Goal: Task Accomplishment & Management: Manage account settings

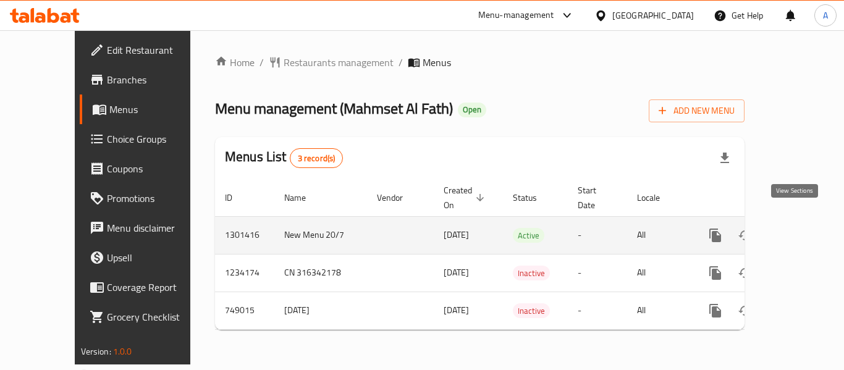
click at [799, 230] on icon "enhanced table" at bounding box center [804, 235] width 11 height 11
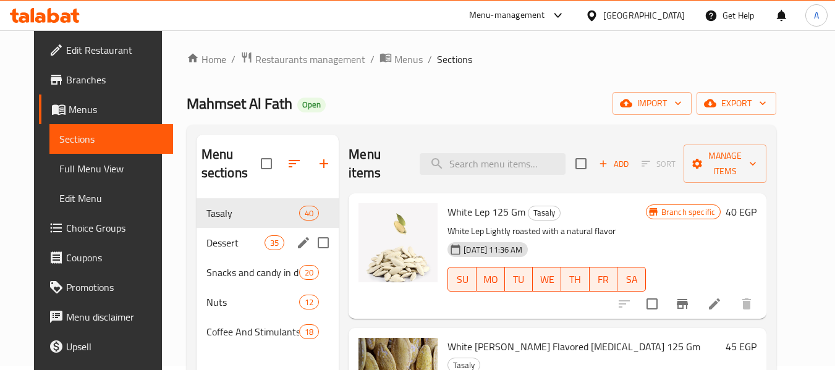
scroll to position [62, 0]
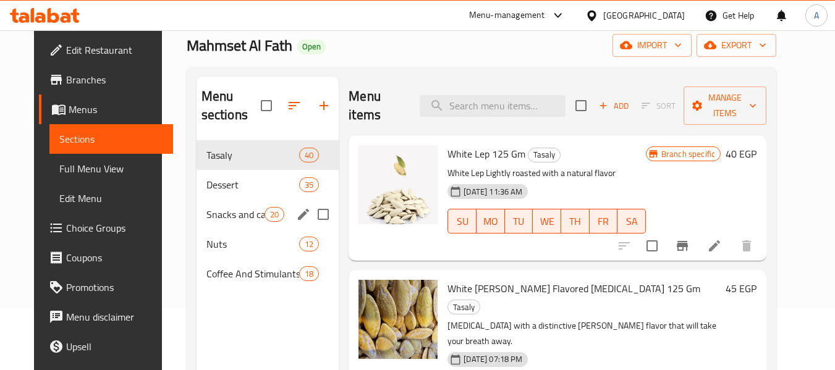
click at [214, 205] on div "Snacks and candy in different shapes depending on the available shapes. 20" at bounding box center [267, 215] width 143 height 30
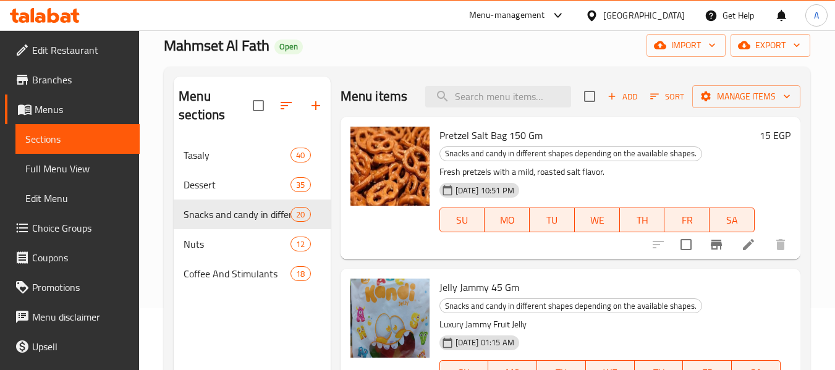
click at [61, 27] on div at bounding box center [45, 15] width 90 height 25
click at [69, 13] on icon at bounding box center [45, 15] width 70 height 15
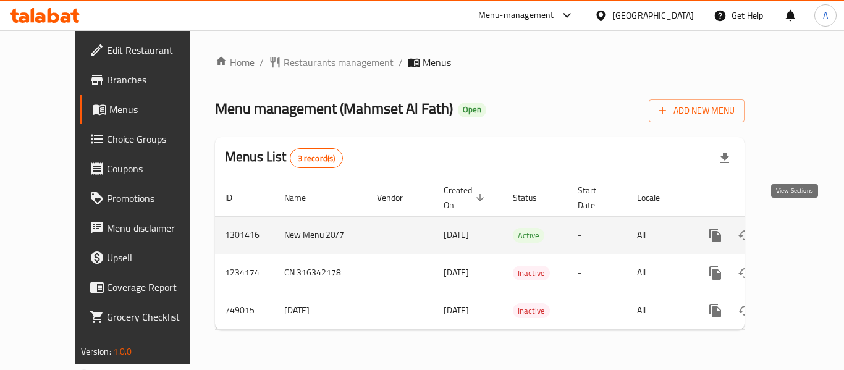
click at [799, 230] on icon "enhanced table" at bounding box center [804, 235] width 11 height 11
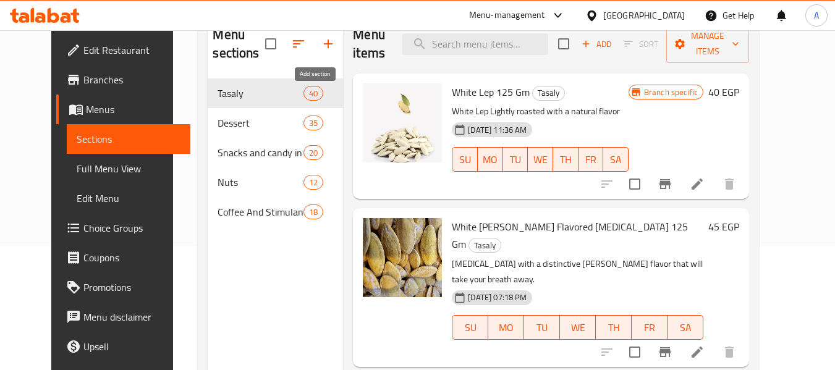
click at [321, 43] on icon "button" at bounding box center [328, 43] width 15 height 15
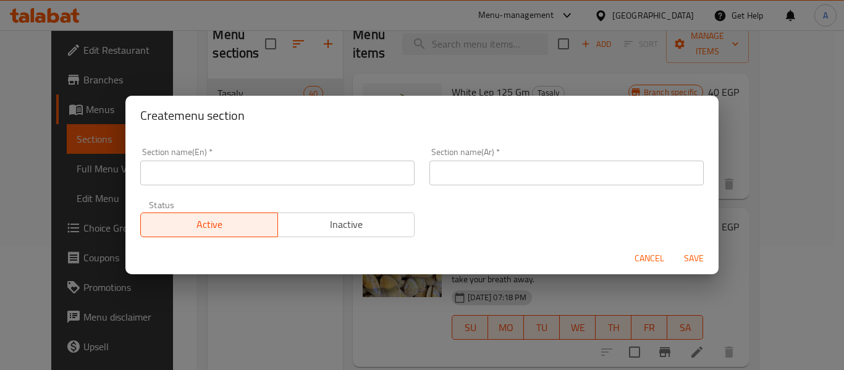
click at [229, 175] on input "text" at bounding box center [277, 173] width 274 height 25
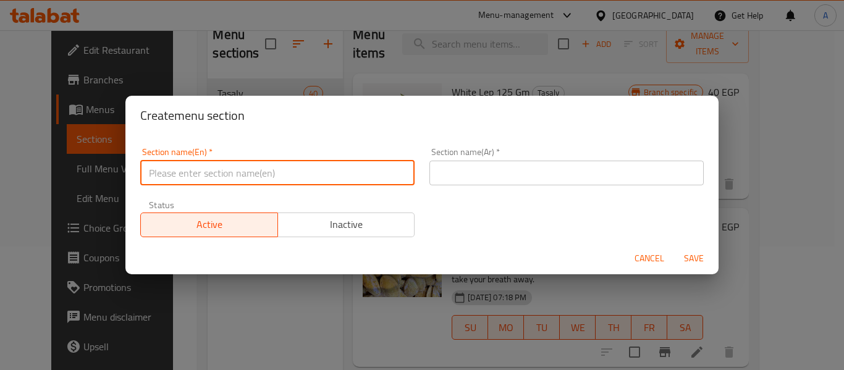
click at [229, 175] on input "text" at bounding box center [277, 173] width 274 height 25
click at [460, 205] on div "Section name(En)   * Section name(En) * Section name(Ar)   * Section name(Ar) *…" at bounding box center [422, 192] width 578 height 104
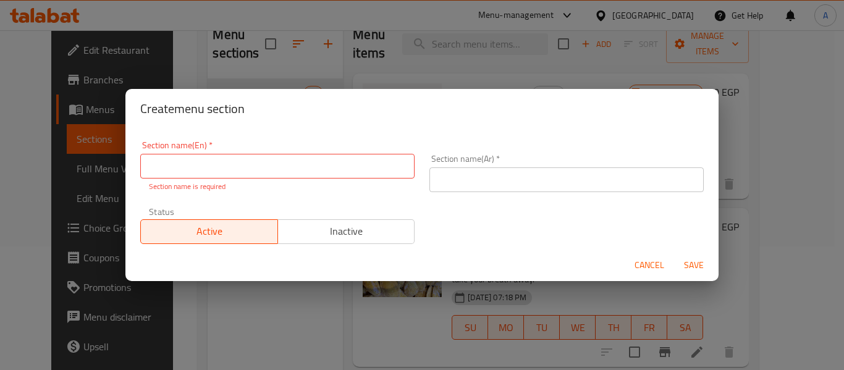
click at [281, 165] on input "text" at bounding box center [277, 166] width 274 height 25
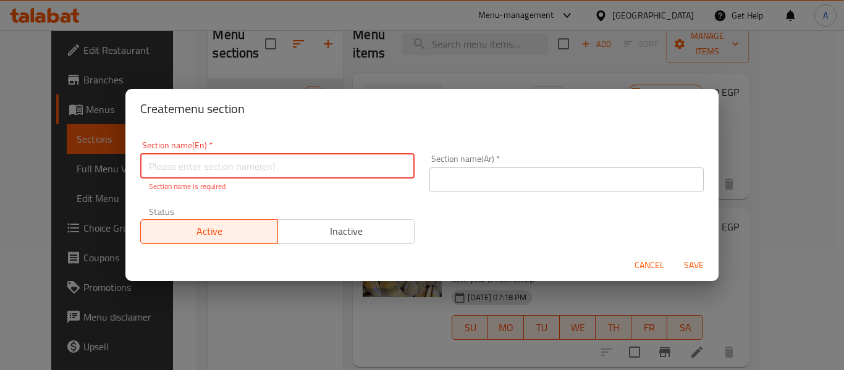
type input "r"
click at [271, 165] on input "Noodles" at bounding box center [277, 166] width 274 height 25
type input "Noodles"
drag, startPoint x: 568, startPoint y: 176, endPoint x: 574, endPoint y: 174, distance: 6.7
click at [568, 176] on input "text" at bounding box center [566, 179] width 274 height 25
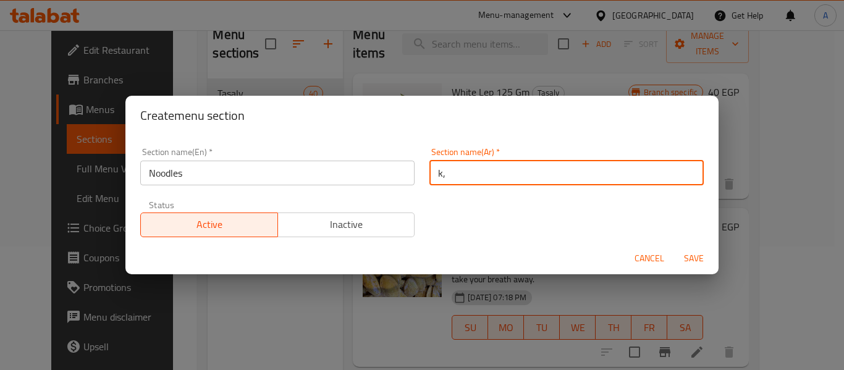
type input "k"
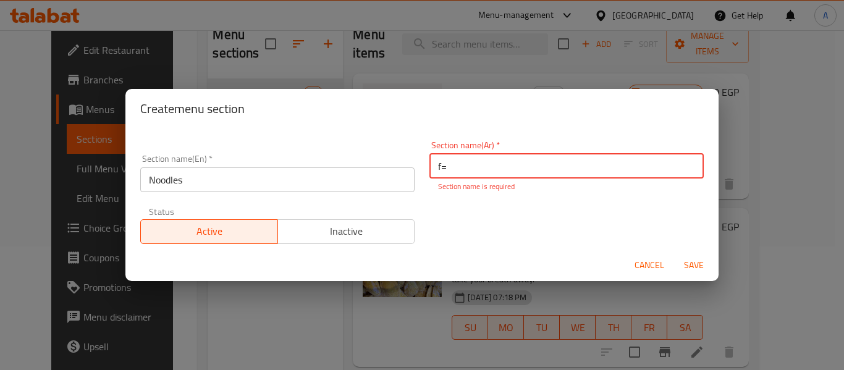
type input "f"
type input "ن"
click at [512, 169] on input "نودلز" at bounding box center [566, 166] width 274 height 25
type input "نودلز"
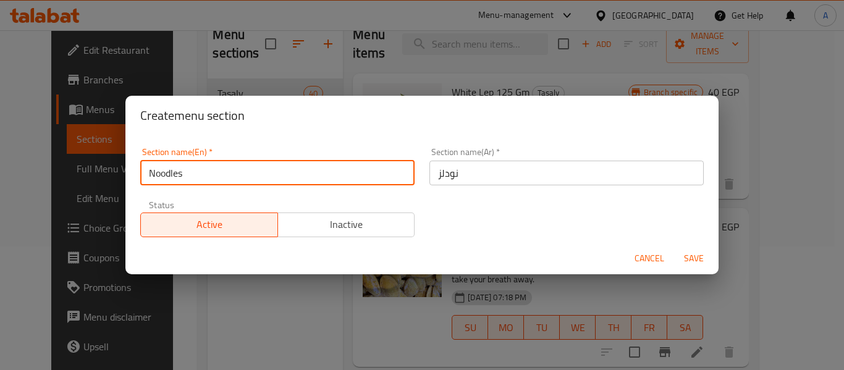
click at [322, 177] on input "Noodles" at bounding box center [277, 173] width 274 height 25
click at [465, 174] on input "نودلز" at bounding box center [566, 173] width 274 height 25
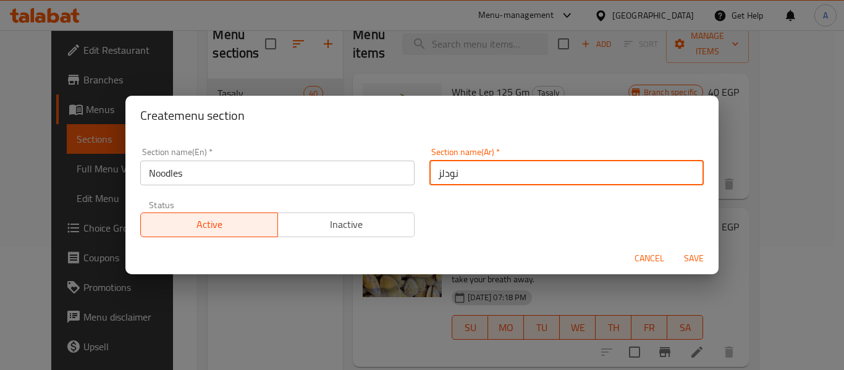
click at [329, 227] on span "Inactive" at bounding box center [346, 225] width 127 height 18
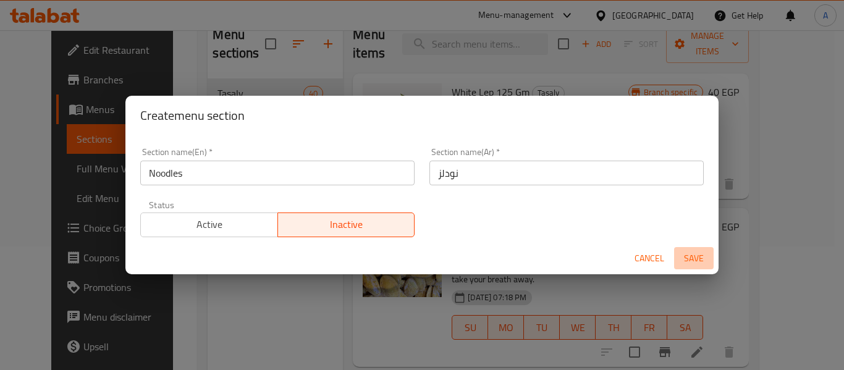
click at [691, 256] on span "Save" at bounding box center [694, 258] width 30 height 15
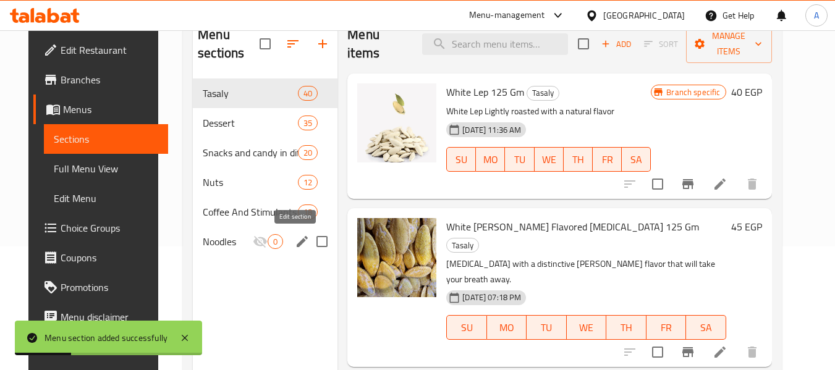
click at [295, 242] on icon "edit" at bounding box center [302, 241] width 15 height 15
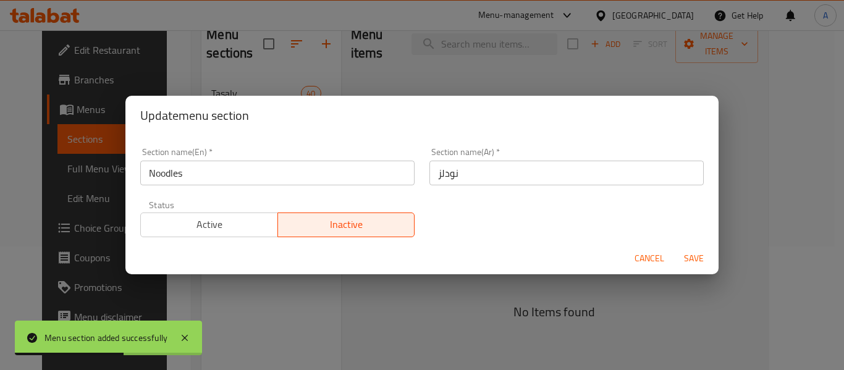
click at [211, 226] on span "Active" at bounding box center [209, 225] width 127 height 18
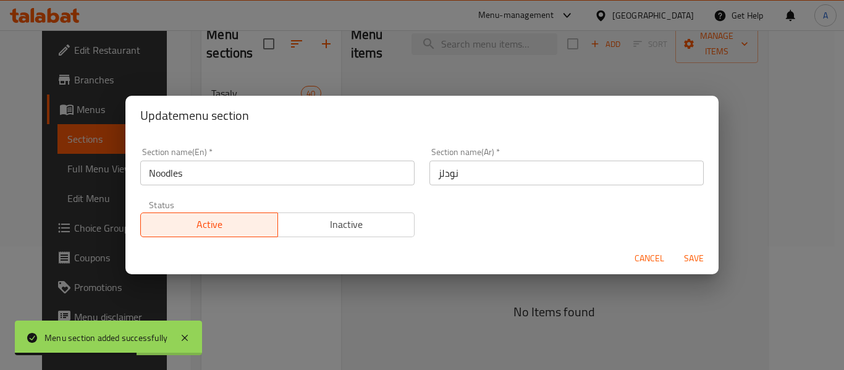
click at [691, 258] on span "Save" at bounding box center [694, 258] width 30 height 15
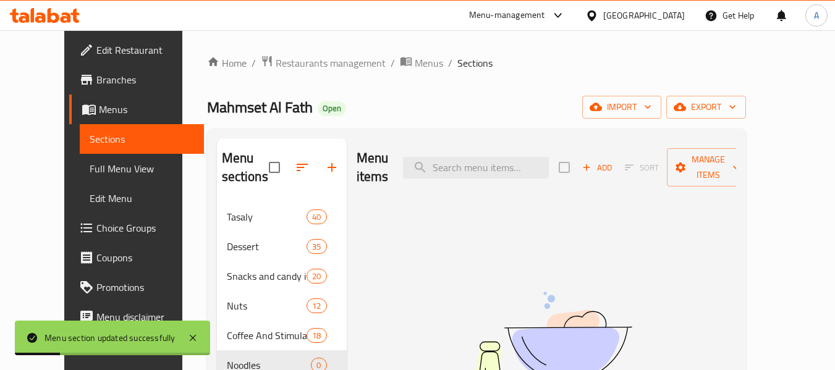
scroll to position [62, 0]
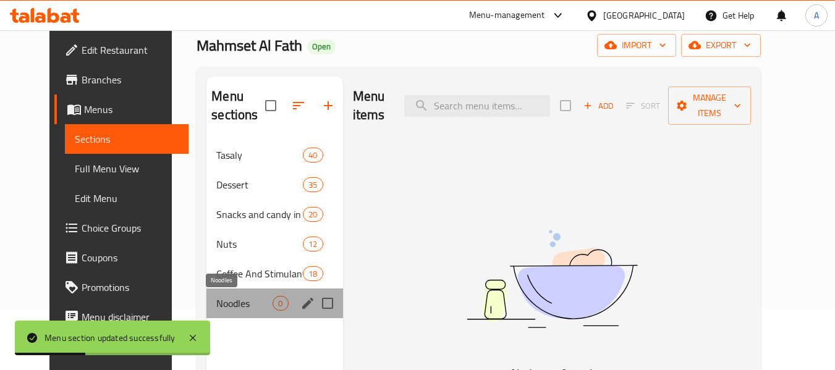
click at [216, 301] on span "Noodles" at bounding box center [244, 303] width 56 height 15
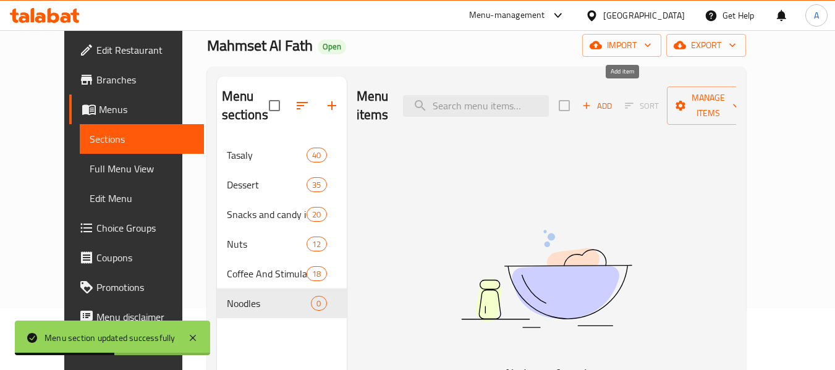
click at [614, 99] on span "Add" at bounding box center [596, 106] width 33 height 14
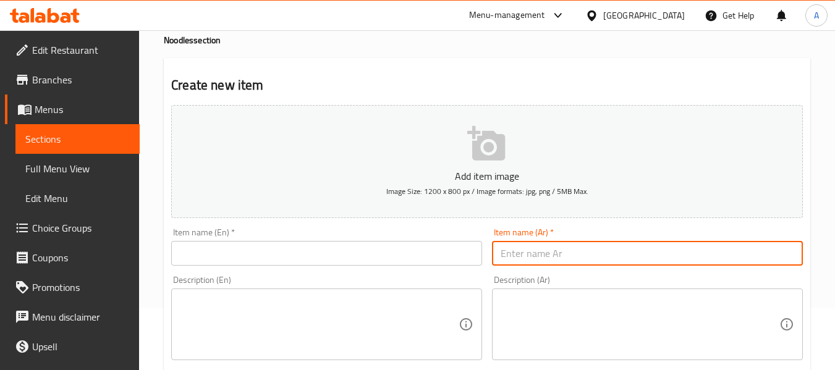
click at [542, 251] on input "text" at bounding box center [647, 253] width 311 height 25
paste input "اندومي كوري رامين بنكهة الدجاج الحار المميز"
click at [622, 256] on input "اندومي كوري رامين بنكهة الدجاج الحار المميز" at bounding box center [647, 253] width 311 height 25
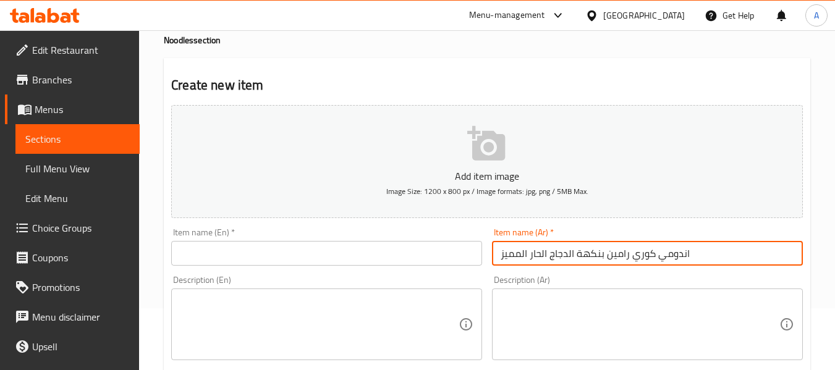
click at [643, 255] on input "اندومي كوري رامين بنكهة الدجاج الحار المميز" at bounding box center [647, 253] width 311 height 25
click at [652, 255] on input "اندومي كوري رامين بنكهة الدجاج الحار المميز" at bounding box center [647, 253] width 311 height 25
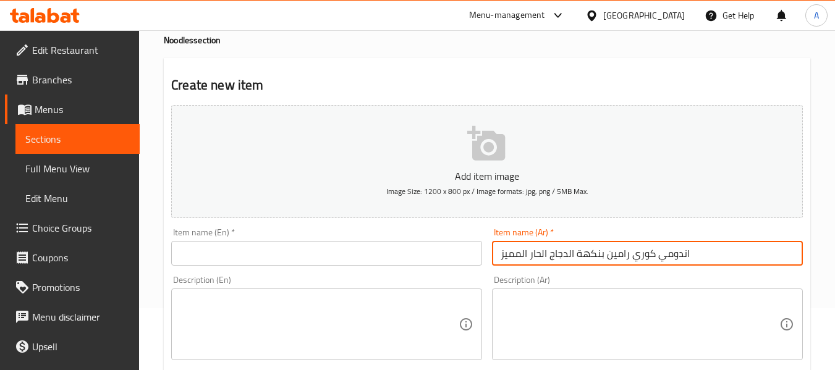
type input "اندومي كوري رامين بنكهة الدجاج الحار المميز"
click at [602, 257] on input "اندومي كوري رامين بنكهة الدجاج الحار المميز" at bounding box center [647, 253] width 311 height 25
click at [292, 253] on input "text" at bounding box center [326, 253] width 311 height 25
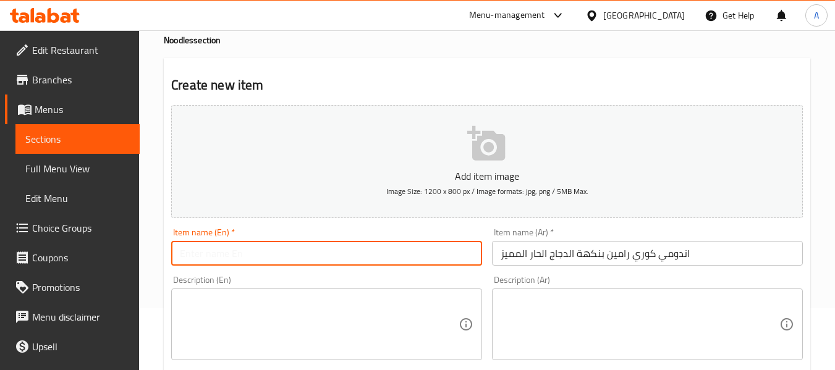
paste input "Indomie Korean Ramen with Special Spicy Chicken Flavor"
type input "Indomie Korean Ramen with Special Spicy Chicken Flavor"
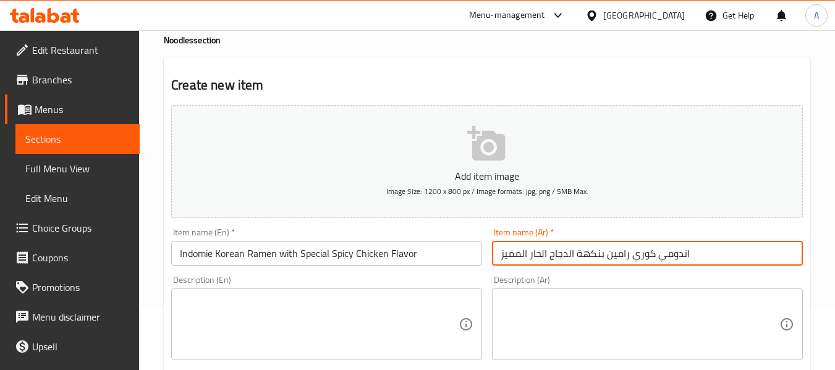
click at [677, 242] on input "اندومي كوري رامين بنكهة الدجاج الحار المميز" at bounding box center [647, 253] width 311 height 25
click at [730, 260] on input "اندومي كوري رامين بنكهة الدجاج الحار المميز" at bounding box center [647, 253] width 311 height 25
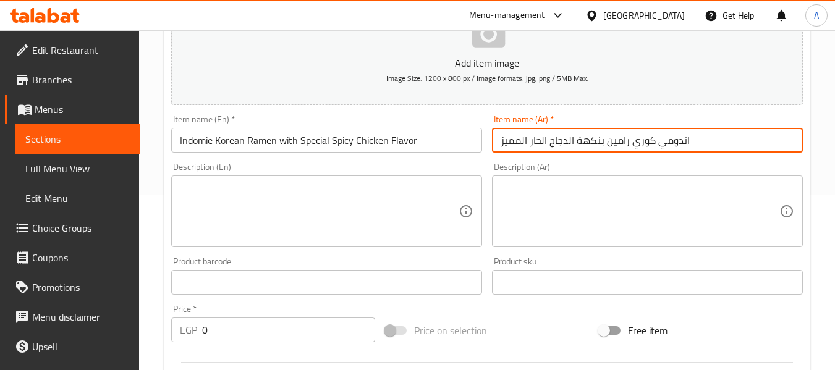
scroll to position [185, 0]
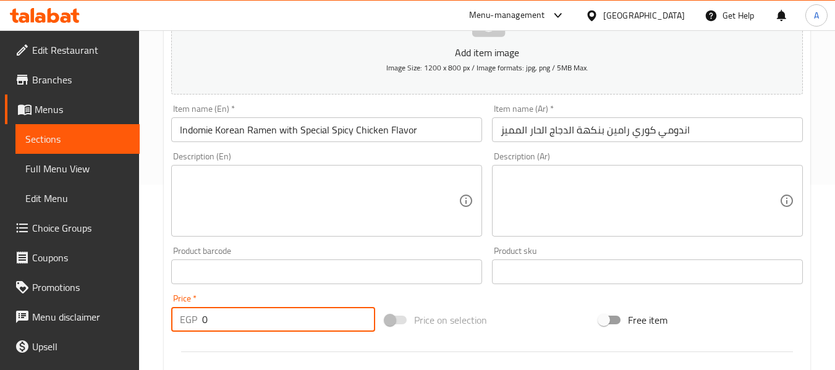
drag, startPoint x: 211, startPoint y: 321, endPoint x: 161, endPoint y: 321, distance: 50.1
click at [161, 321] on div "Home / Restaurants management / Menus / Sections / item / create Noodles sectio…" at bounding box center [487, 266] width 696 height 843
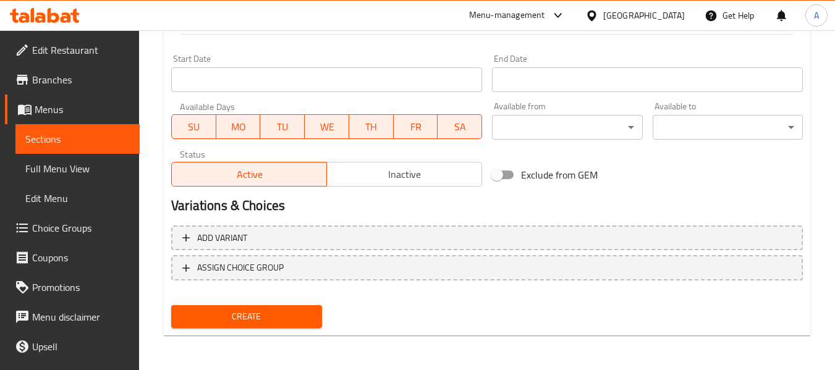
type input "135"
click at [424, 180] on span "Inactive" at bounding box center [404, 175] width 145 height 18
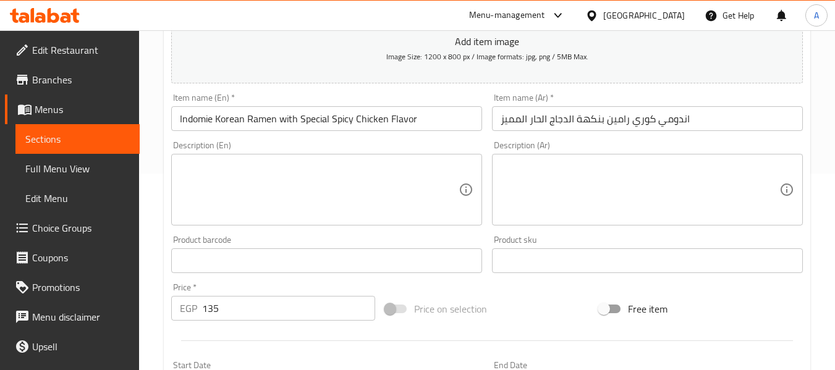
scroll to position [194, 0]
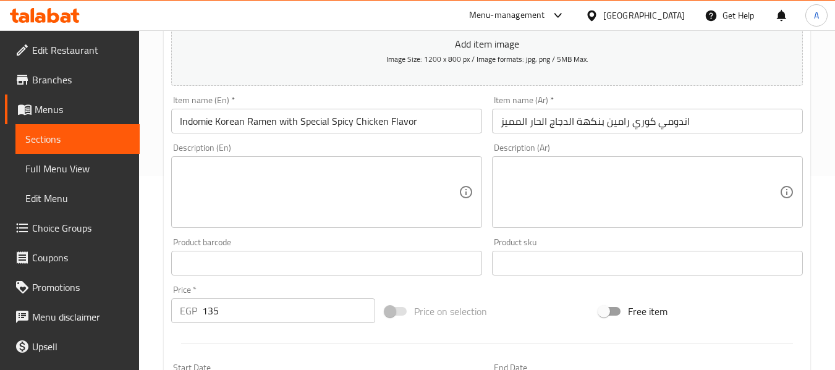
click at [699, 119] on input "اندومي كوري رامين بنكهة الدجاج الحار المميز" at bounding box center [647, 121] width 311 height 25
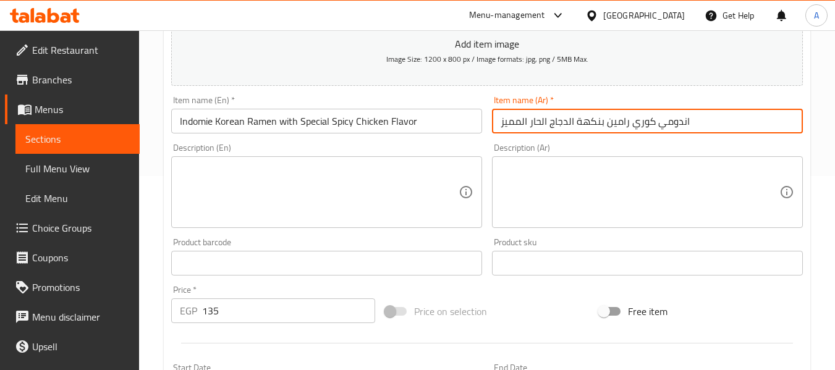
click at [200, 122] on input "Indomie Korean Ramen with Special Spicy Chicken Flavor" at bounding box center [326, 121] width 311 height 25
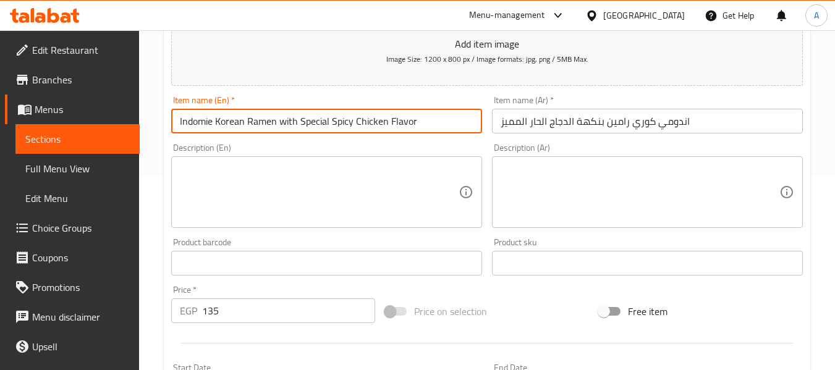
click at [292, 133] on input "Indomie Korean Ramen with Special Spicy Chicken Flavor" at bounding box center [326, 121] width 311 height 25
click at [345, 124] on input "Indomie Korean Ramen with Special Spicy Chicken Flavor" at bounding box center [326, 121] width 311 height 25
drag, startPoint x: 420, startPoint y: 116, endPoint x: 476, endPoint y: 119, distance: 56.3
click at [445, 118] on input "Indomie Korean Ramen with Special Spicy Chicken Flavor" at bounding box center [326, 121] width 311 height 25
click at [588, 123] on input "اندومي كوري رامين بنكهة الدجاج الحار المميز" at bounding box center [647, 121] width 311 height 25
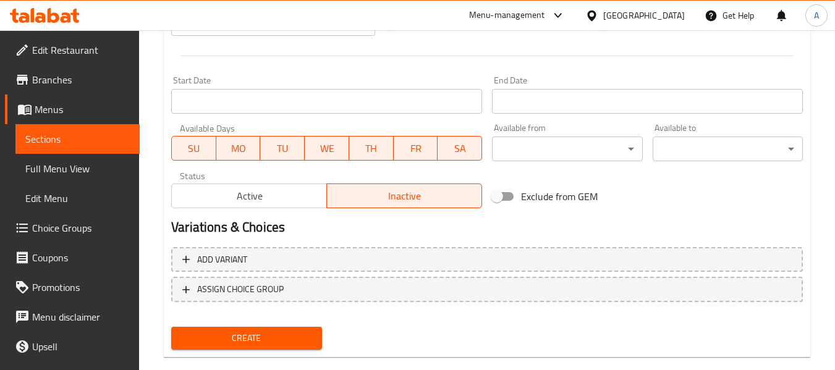
scroll to position [503, 0]
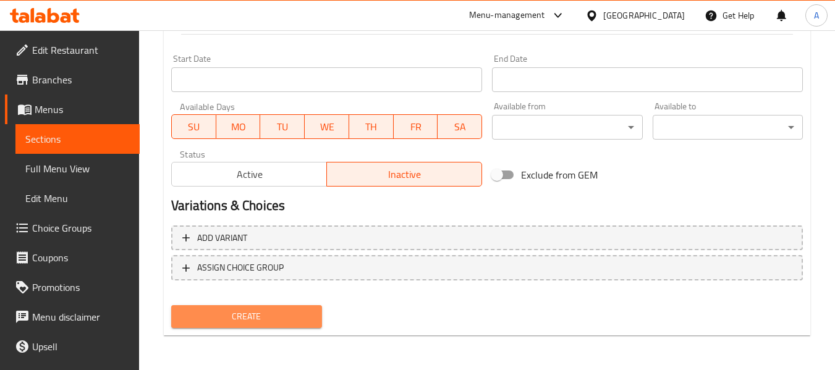
click at [246, 319] on span "Create" at bounding box center [246, 316] width 130 height 15
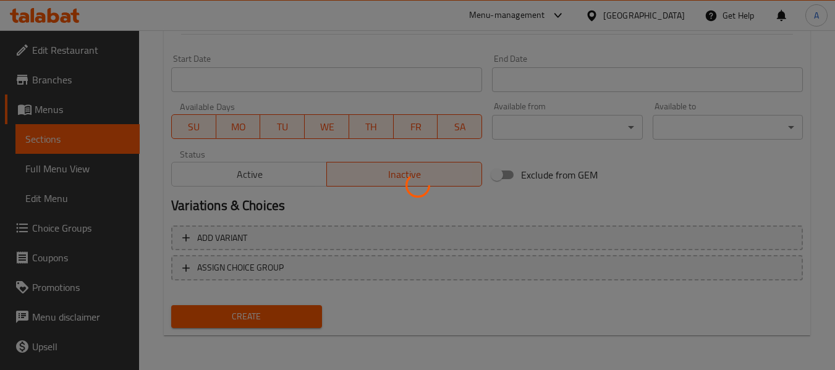
type input "0"
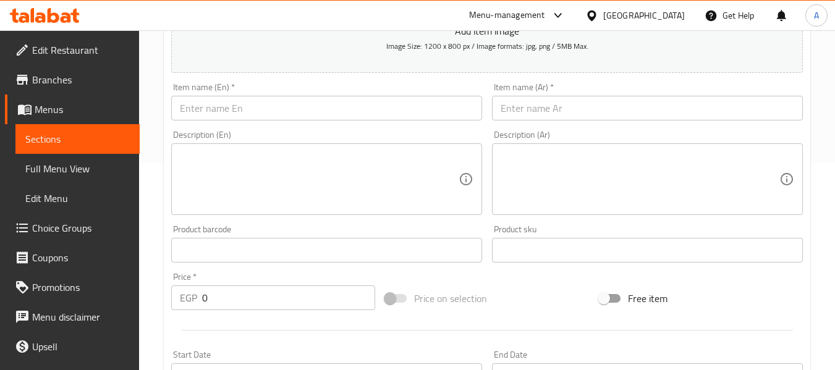
scroll to position [185, 0]
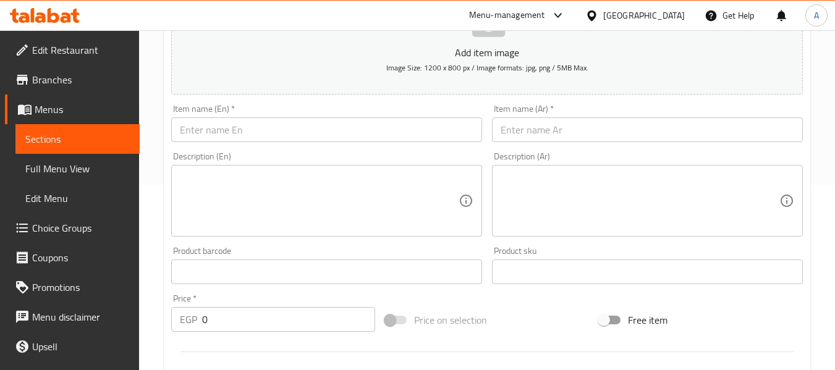
click at [555, 129] on input "text" at bounding box center [647, 129] width 311 height 25
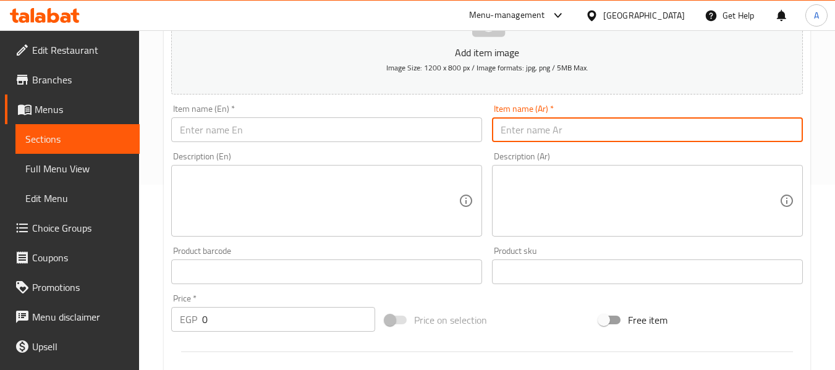
paste input "اندومي كوري رامين بنكهة الدجاج الحار مع الجبنه المميزة"
click at [604, 129] on input "اندومي كوري رامين بنكهة الدجاج الحار مع الجبنه المميزة" at bounding box center [647, 129] width 311 height 25
type input "اندومي كوري رامين بنكهة الدجاج الحار مع الجبنه المميزة"
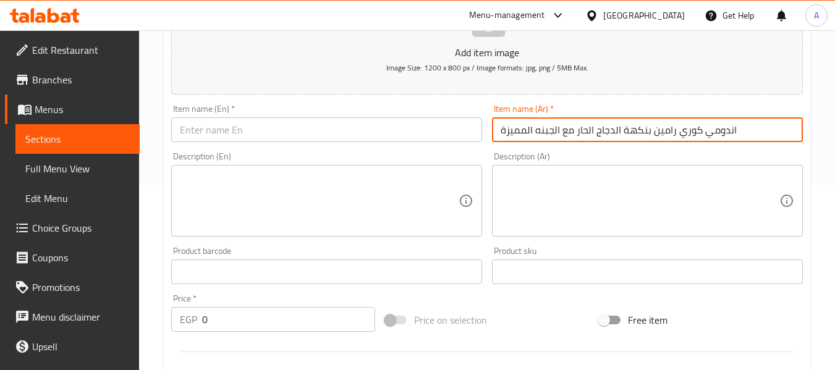
drag, startPoint x: 229, startPoint y: 132, endPoint x: 220, endPoint y: 134, distance: 8.8
click at [229, 132] on input "text" at bounding box center [326, 129] width 311 height 25
click at [620, 127] on input "اندومي كوري رامين بنكهة الدجاج الحار مع الجبنه المميزة" at bounding box center [647, 129] width 311 height 25
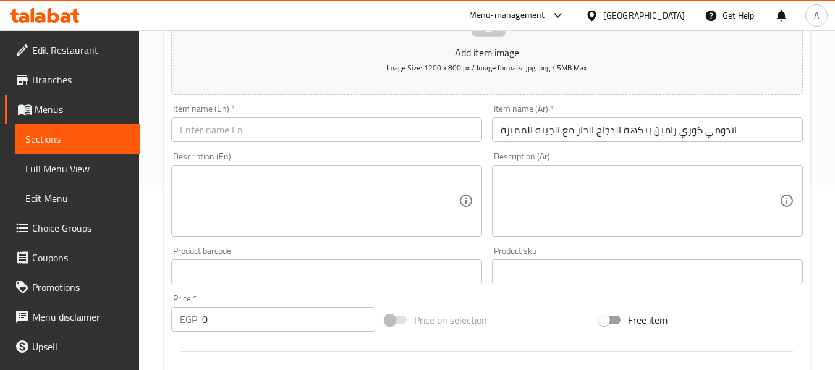
click at [260, 146] on div "Item name (En)   * Item name (En) *" at bounding box center [326, 123] width 321 height 48
click at [271, 131] on input "text" at bounding box center [326, 129] width 311 height 25
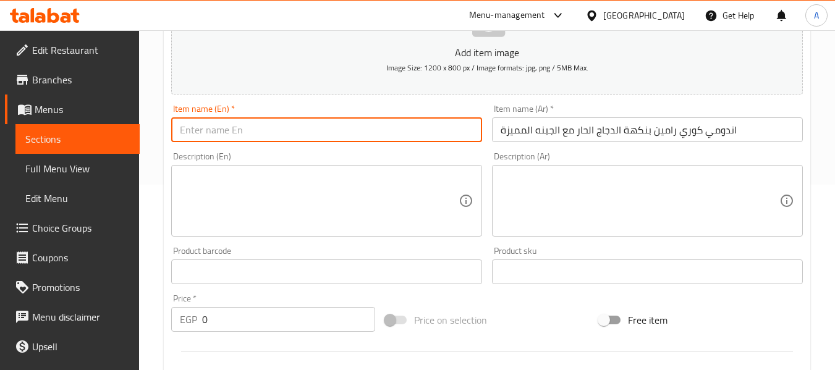
paste input "Indomie Korean Ramen Spicy Chicken Flavor with Special Cheese"
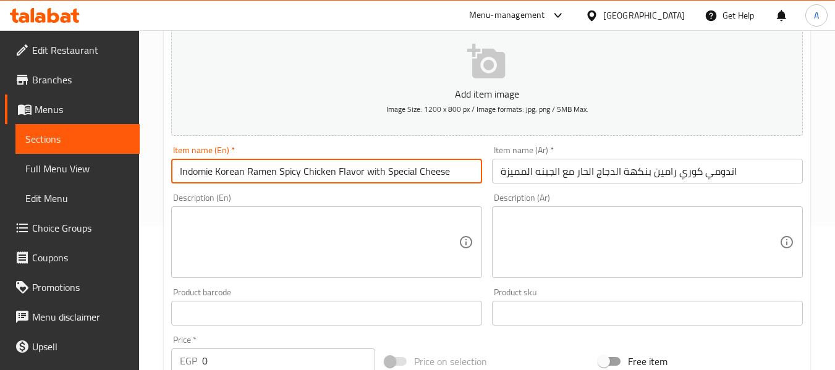
scroll to position [124, 0]
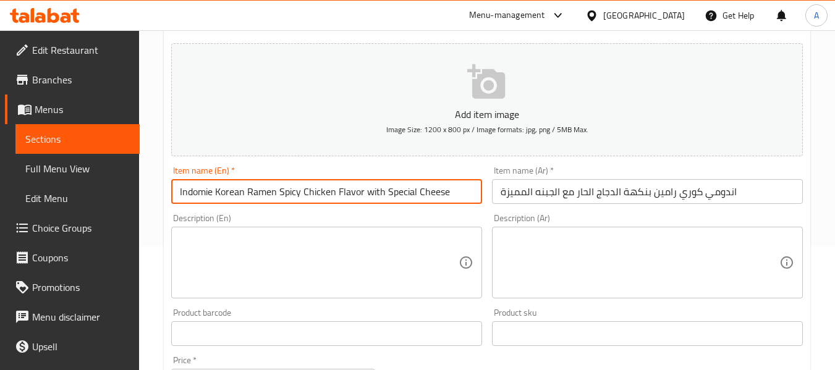
click at [264, 192] on input "Indomie Korean Ramen Spicy Chicken Flavor with Special Cheese" at bounding box center [326, 191] width 311 height 25
click at [647, 202] on input "اندومي كوري رامين بنكهة الدجاج الحار مع الجبنه المميزة" at bounding box center [647, 191] width 311 height 25
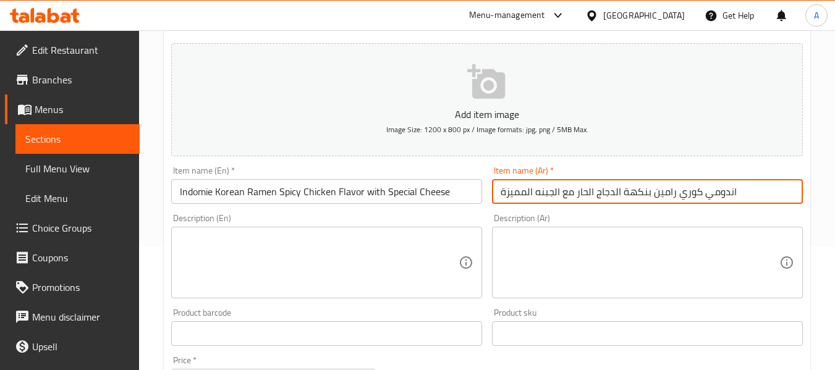
click at [751, 198] on input "اندومي كوري رامين بنكهة الدجاج الحار مع الجبنه المميزة" at bounding box center [647, 191] width 311 height 25
click at [465, 190] on input "Indomie Korean Ramen Spicy Chicken Flavor with Special Cheese" at bounding box center [326, 191] width 311 height 25
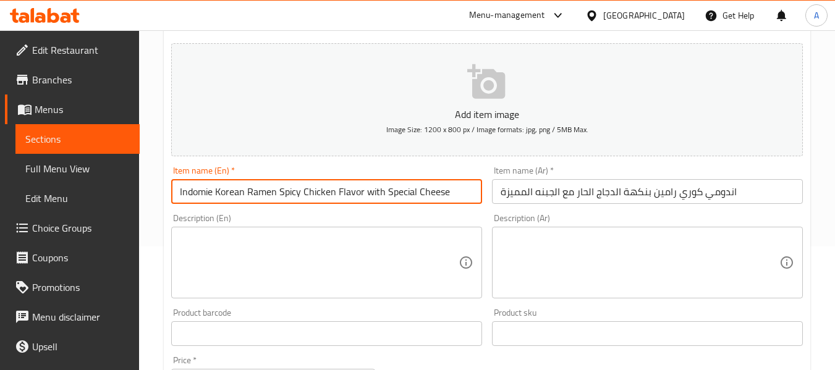
click at [372, 194] on input "Indomie Korean Ramen Spicy Chicken Flavor with Special Cheese" at bounding box center [326, 191] width 311 height 25
type input "Indomie Korean Ramen Spicy Chicken Flavor With Special Cheese"
click at [457, 198] on input "Indomie Korean Ramen Spicy Chicken Flavor With Special Cheese" at bounding box center [326, 191] width 311 height 25
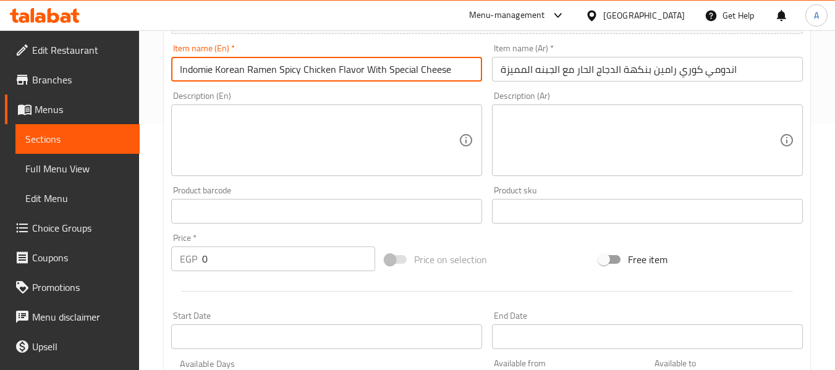
scroll to position [247, 0]
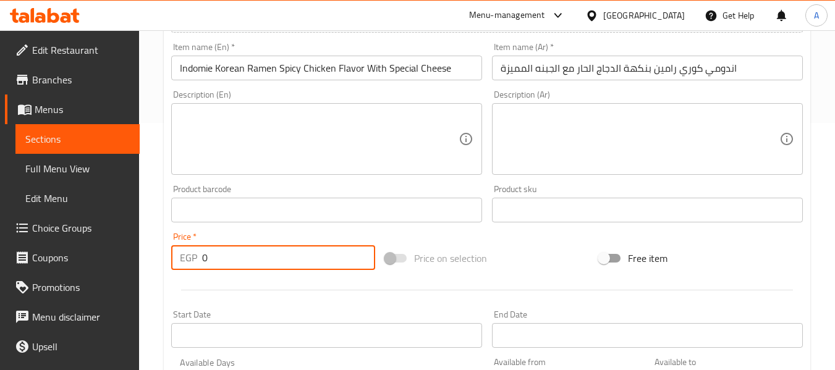
drag, startPoint x: 233, startPoint y: 256, endPoint x: 149, endPoint y: 251, distance: 84.2
click at [162, 255] on div "Home / Restaurants management / Menus / Sections / item / create Noodles sectio…" at bounding box center [487, 204] width 696 height 843
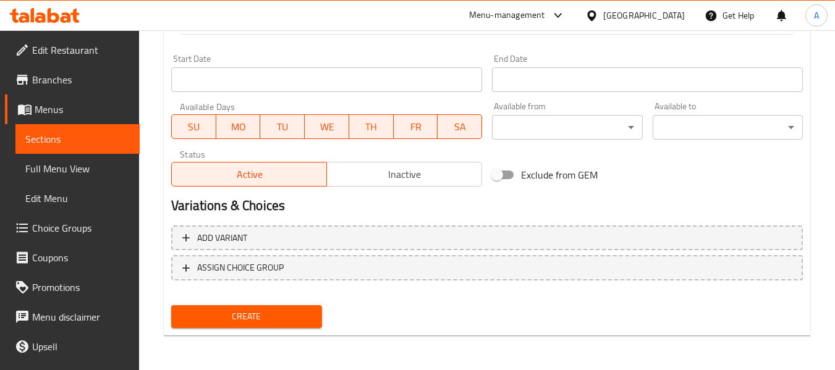
type input "135"
click at [403, 181] on span "Inactive" at bounding box center [404, 175] width 145 height 18
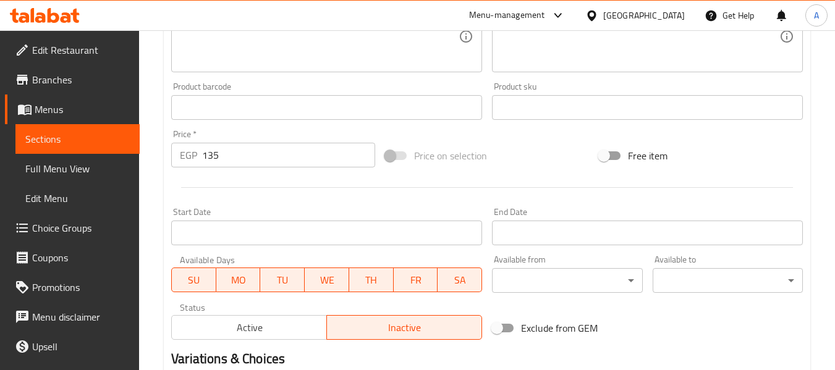
scroll to position [503, 0]
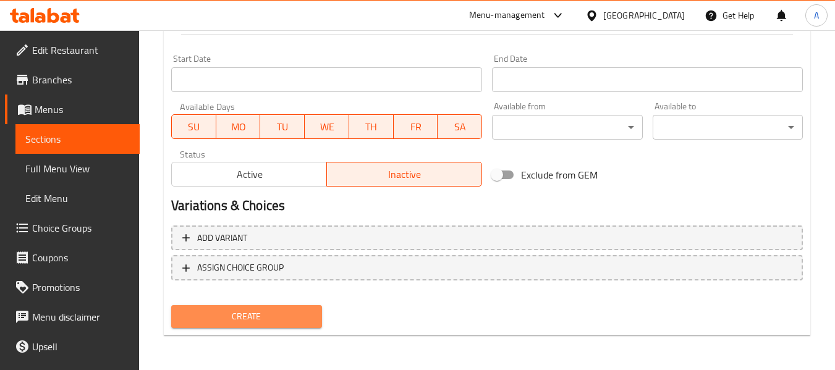
drag, startPoint x: 255, startPoint y: 323, endPoint x: 247, endPoint y: 324, distance: 7.5
click at [255, 323] on span "Create" at bounding box center [246, 316] width 130 height 15
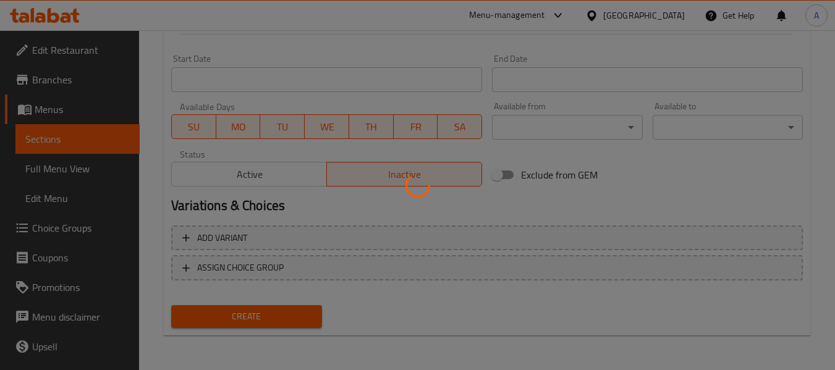
type input "0"
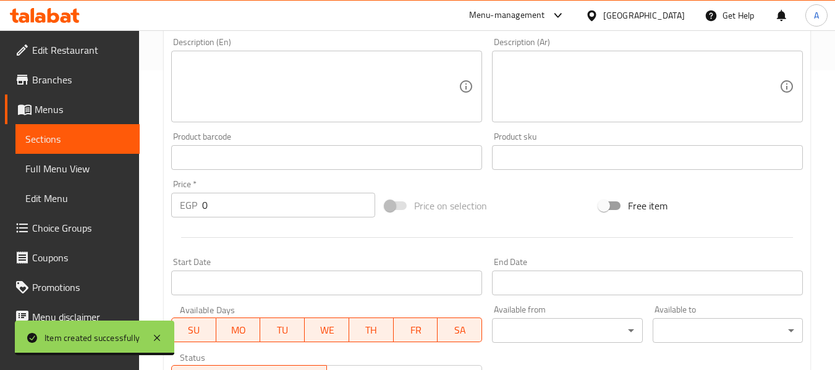
scroll to position [194, 0]
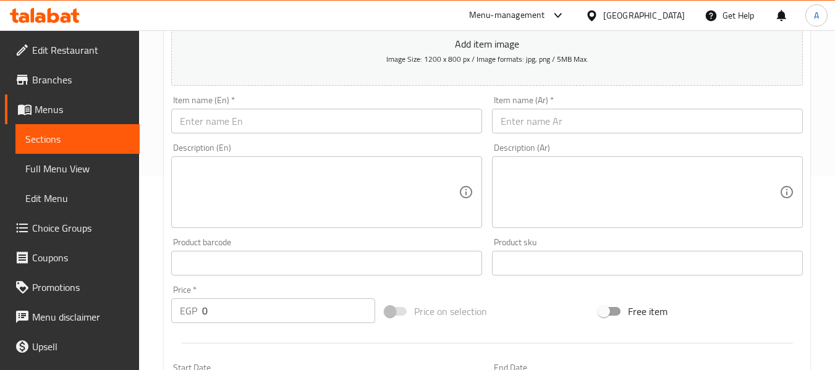
click at [579, 117] on input "text" at bounding box center [647, 121] width 311 height 25
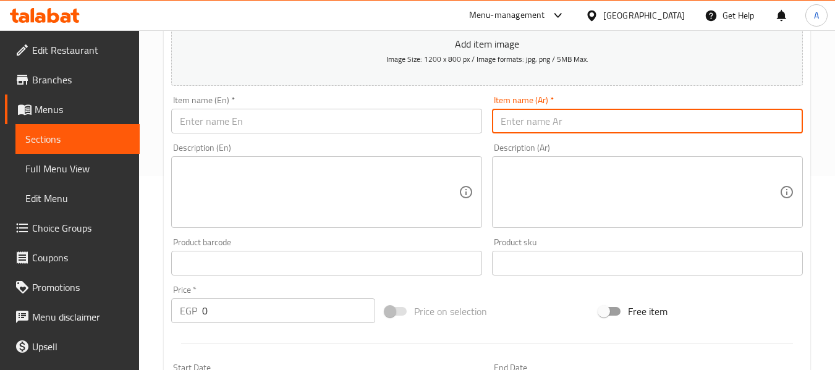
paste input "اندومي كوري رامين بنكهة الدجاج الحار مع الكاربونارا المميزة"
type input "اندومي كوري رامين بنكهة الدجاج الحار مع الكاربونارا المميزة"
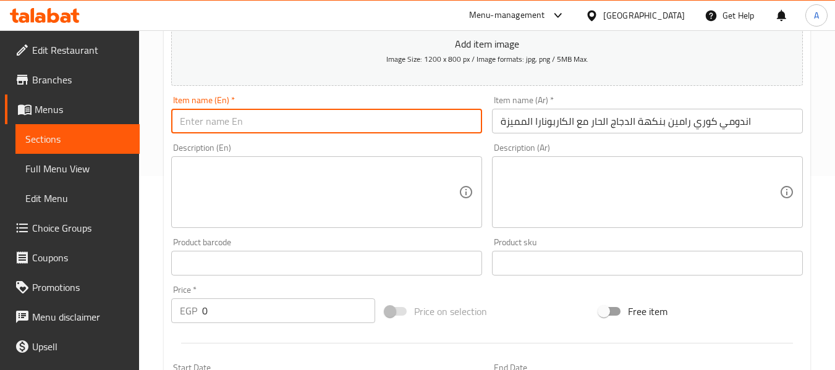
click at [307, 112] on input "text" at bounding box center [326, 121] width 311 height 25
paste input "Indomie Korean Ramen Spicy Chicken Flavor with Special Carbonara"
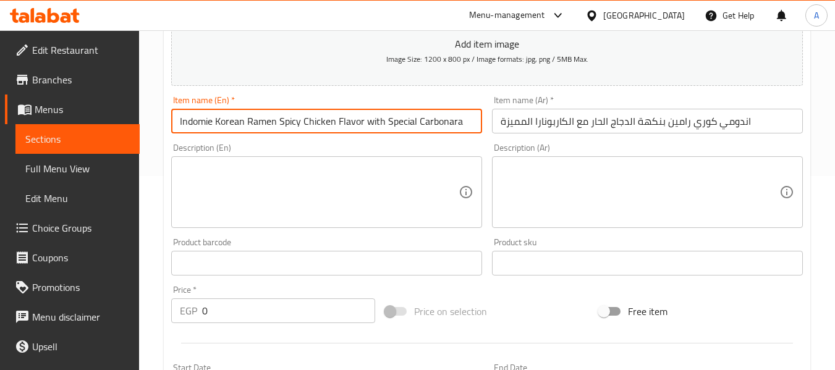
click at [371, 122] on input "Indomie Korean Ramen Spicy Chicken Flavor with Special Carbonara" at bounding box center [326, 121] width 311 height 25
click at [186, 122] on input "Indomie Korean Ramen Spicy Chicken Flavor With Special Carbonara" at bounding box center [326, 121] width 311 height 25
click at [211, 122] on input "Indomie Korean Ramen Spicy Chicken Flavor With Special Carbonara" at bounding box center [326, 121] width 311 height 25
click at [360, 117] on input "Indomie Korean Ramen Spicy Chicken Flavor With Special Carbonara" at bounding box center [326, 121] width 311 height 25
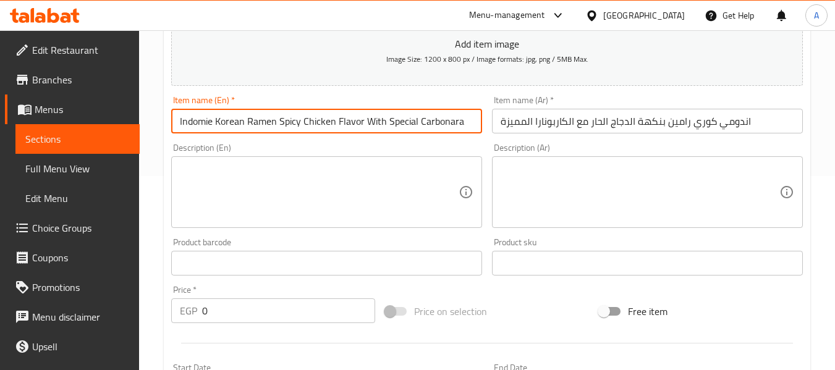
type input "Indomie Korean Ramen Spicy Chicken Flavor With Special Carbonara"
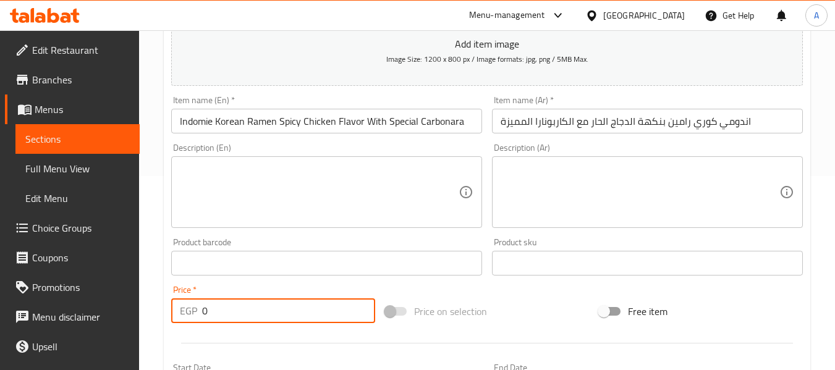
drag, startPoint x: 213, startPoint y: 318, endPoint x: 154, endPoint y: 313, distance: 59.5
click at [156, 313] on div "Home / Restaurants management / Menus / Sections / item / create Noodles sectio…" at bounding box center [487, 257] width 696 height 843
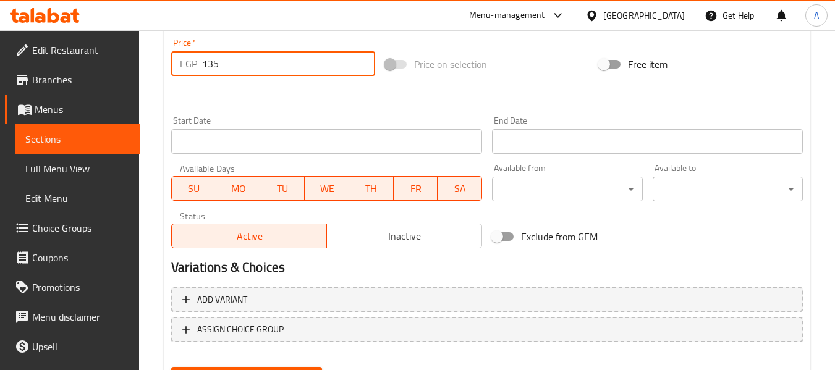
type input "135"
click at [384, 240] on span "Inactive" at bounding box center [404, 236] width 145 height 18
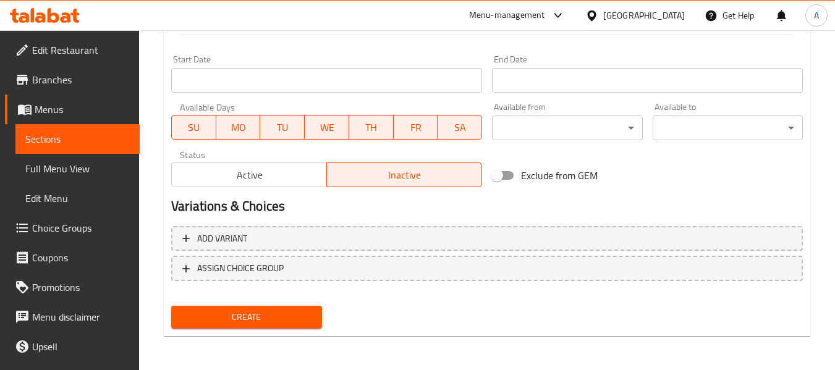
scroll to position [503, 0]
click at [270, 323] on span "Create" at bounding box center [246, 316] width 130 height 15
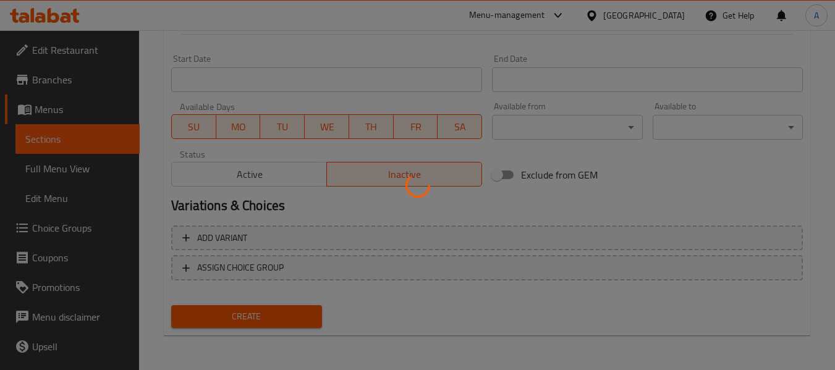
type input "0"
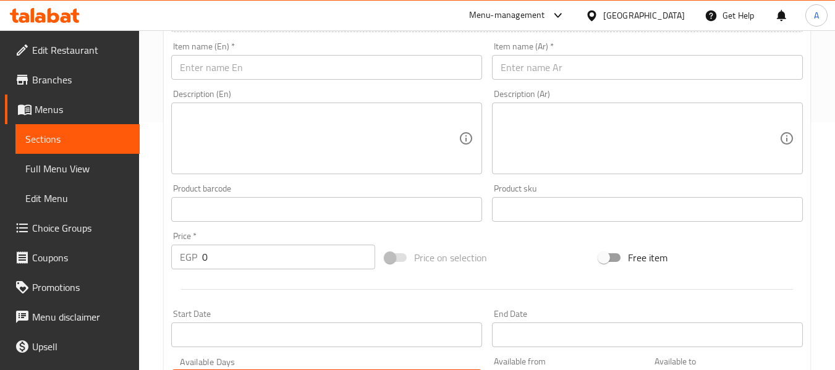
scroll to position [194, 0]
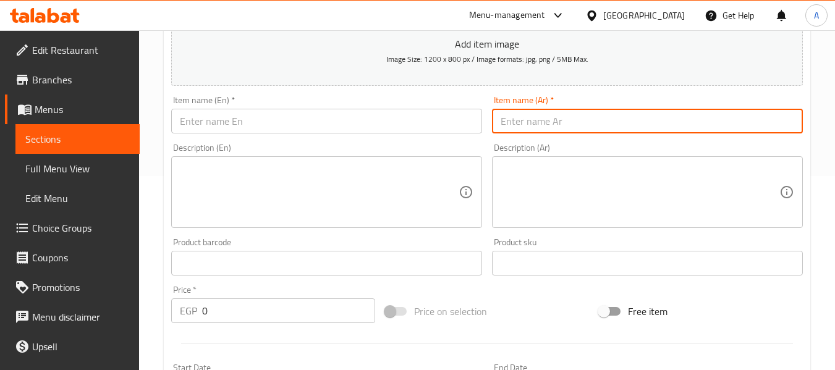
click at [572, 124] on input "text" at bounding box center [647, 121] width 311 height 25
paste input "اندومي كوري رامين بنكهة الدجاج الحار مع الكاربونارا الكريمة المميزة"
type input "اندومي كوري رامين بنكهة الدجاج الحار مع الكاربونارا الكريمة المميزة"
click at [297, 123] on input "text" at bounding box center [326, 121] width 311 height 25
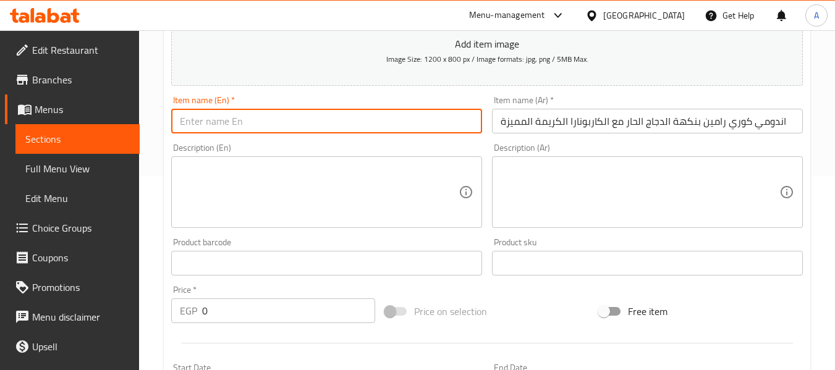
paste input "Indomie Korean Ramen Spicy Chicken Flavor with Special Creamy Carbonara"
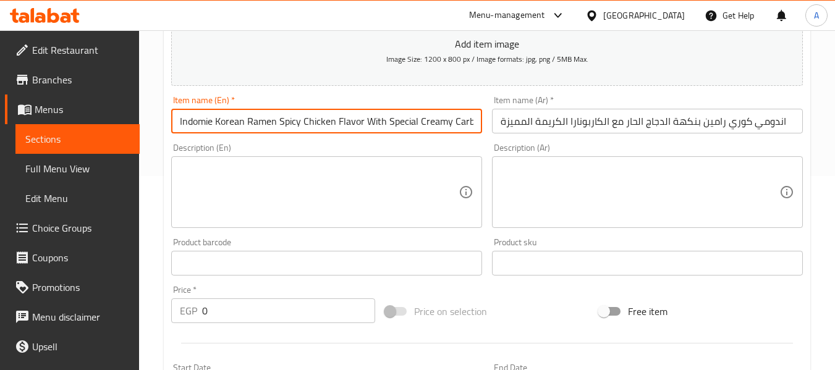
scroll to position [0, 21]
type input "Indomie Korean Ramen Spicy Chicken Flavor With Special Creamy Carbonara"
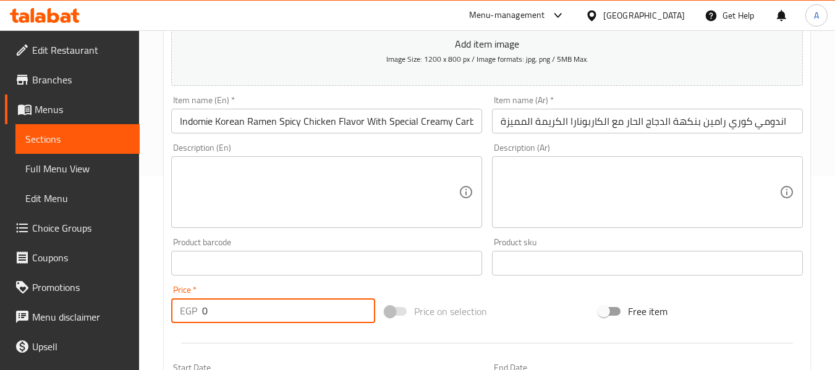
drag, startPoint x: 202, startPoint y: 316, endPoint x: 187, endPoint y: 315, distance: 15.5
click at [195, 316] on div "EGP 0 Price *" at bounding box center [273, 310] width 204 height 25
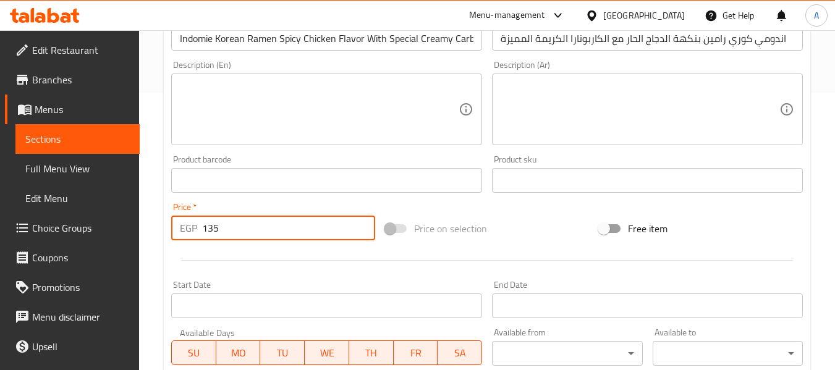
scroll to position [379, 0]
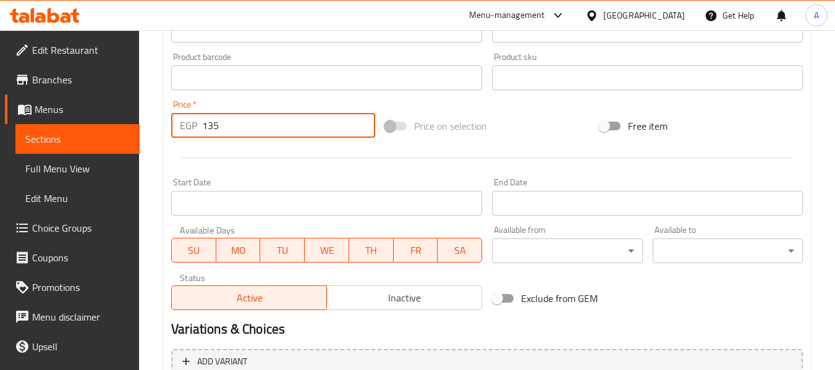
type input "135"
click at [382, 300] on span "Inactive" at bounding box center [404, 298] width 145 height 18
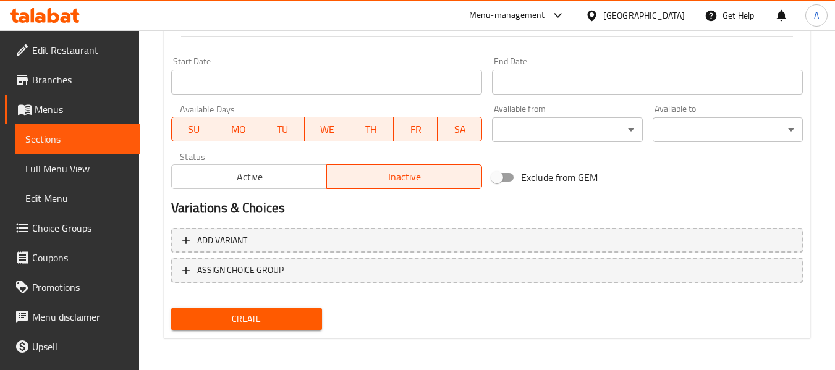
scroll to position [503, 0]
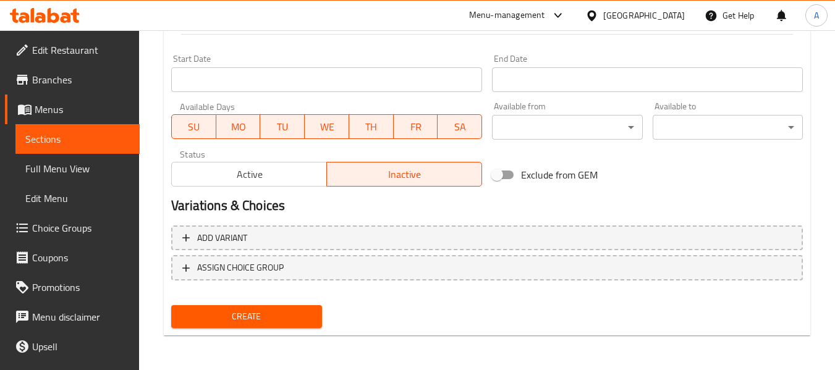
click at [267, 323] on span "Create" at bounding box center [246, 316] width 130 height 15
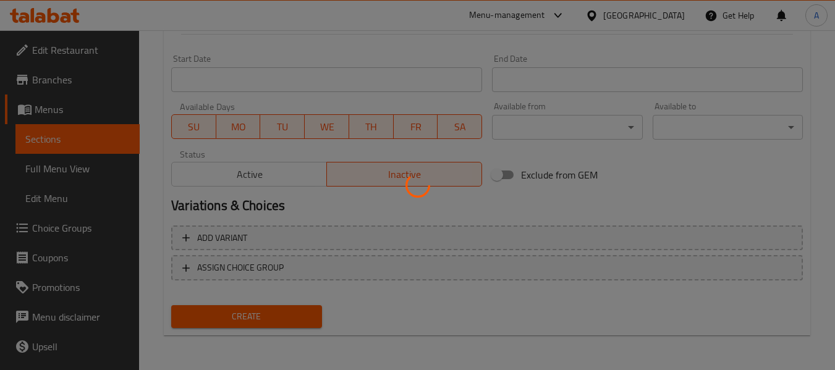
type input "0"
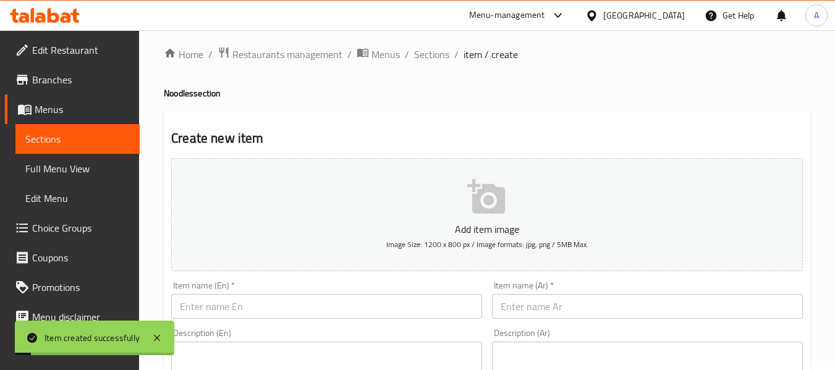
scroll to position [0, 0]
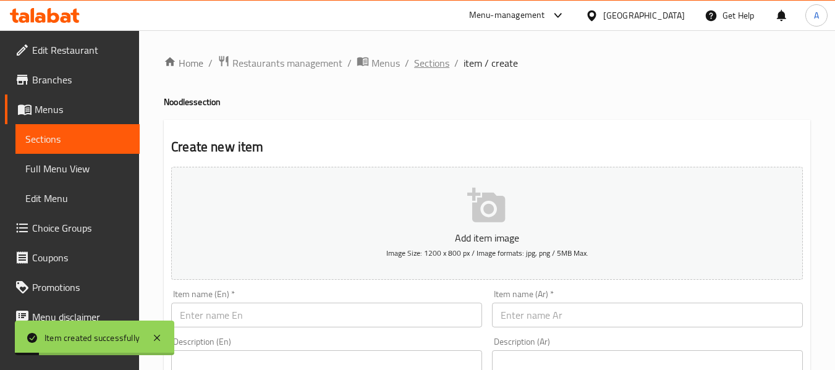
click at [432, 65] on span "Sections" at bounding box center [431, 63] width 35 height 15
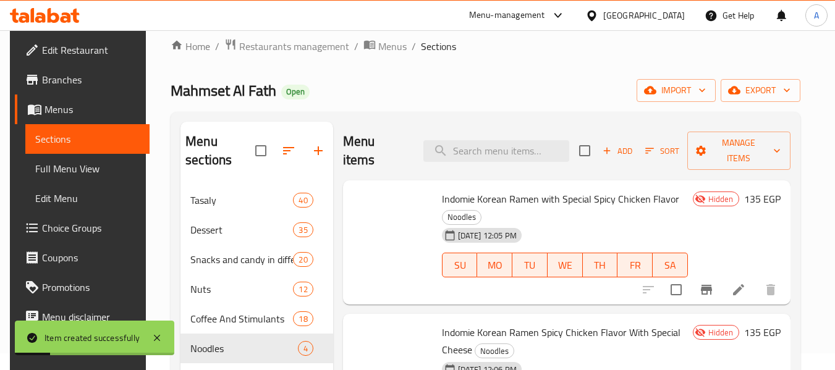
scroll to position [173, 0]
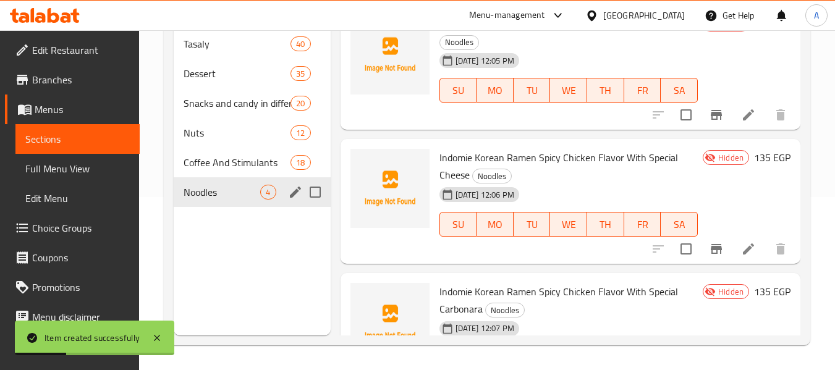
click at [237, 192] on span "Noodles" at bounding box center [222, 192] width 77 height 15
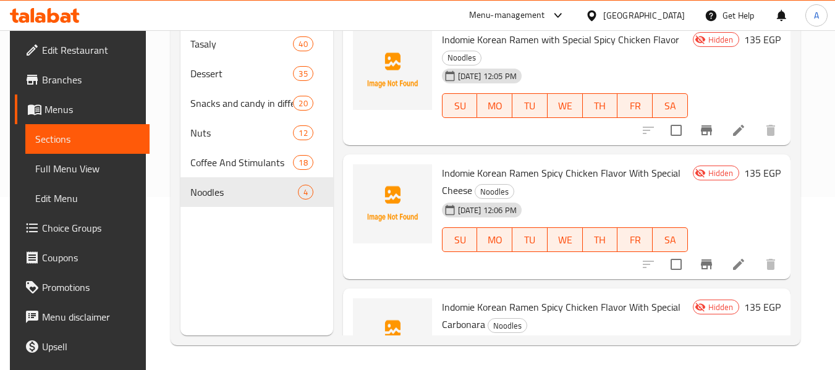
scroll to position [0, 0]
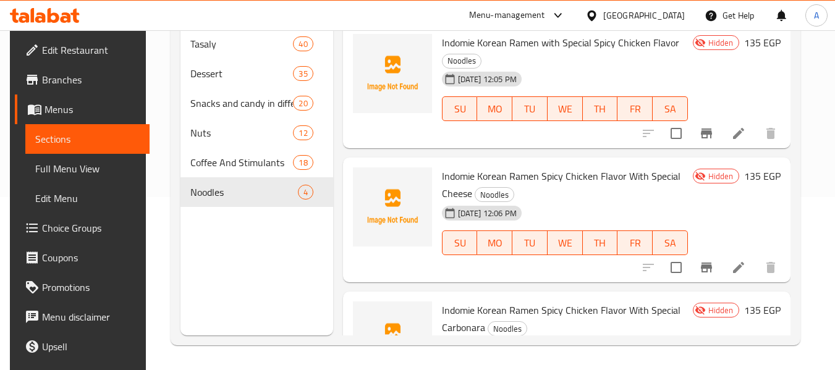
click at [70, 169] on span "Full Menu View" at bounding box center [87, 168] width 104 height 15
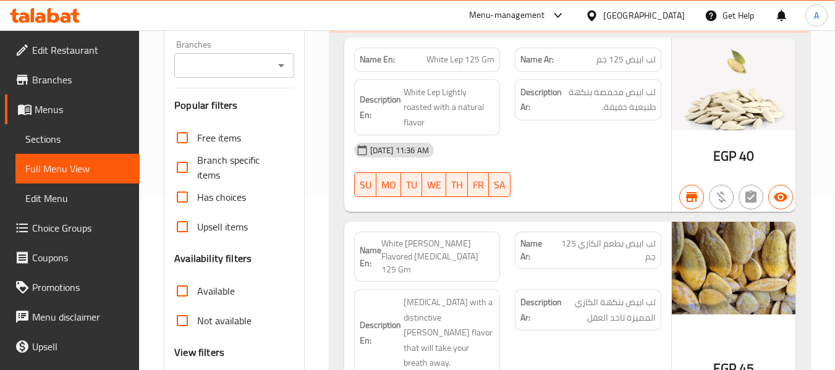
click at [267, 71] on input "Branches" at bounding box center [223, 65] width 91 height 17
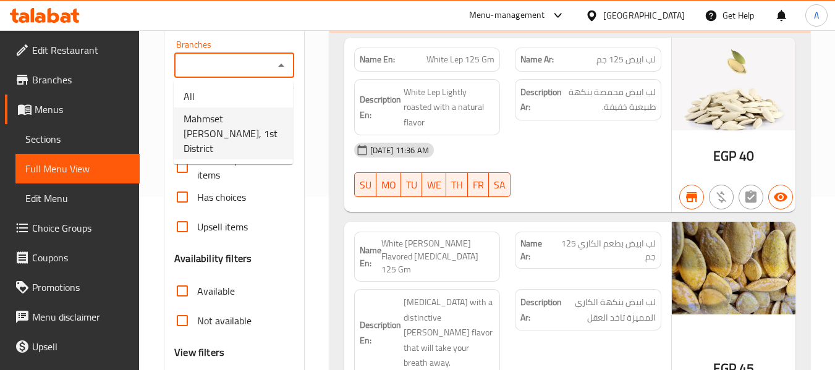
click at [248, 117] on span "Mahmset Al Fath, 1st District" at bounding box center [233, 133] width 99 height 44
type input "Mahmset Al Fath, 1st District"
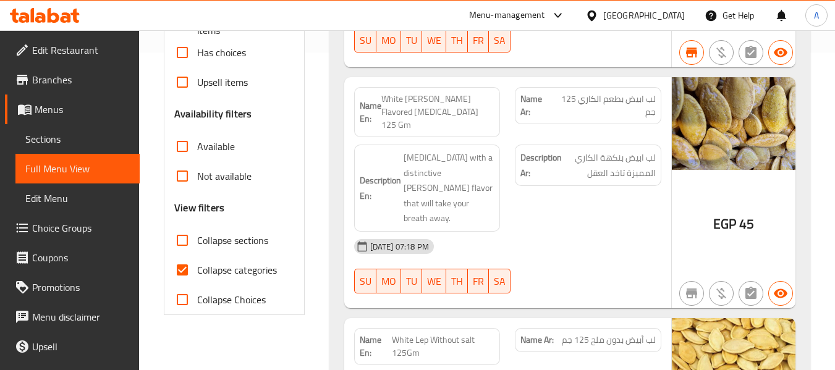
scroll to position [371, 0]
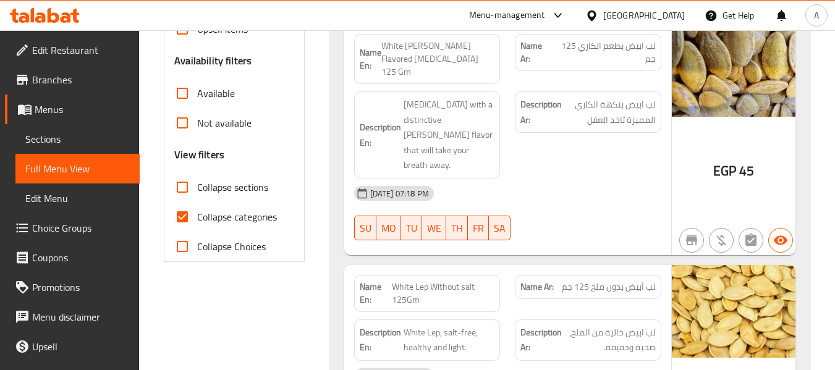
click at [181, 213] on input "Collapse categories" at bounding box center [182, 217] width 30 height 30
checkbox input "false"
click at [185, 187] on input "Collapse sections" at bounding box center [182, 187] width 30 height 30
checkbox input "true"
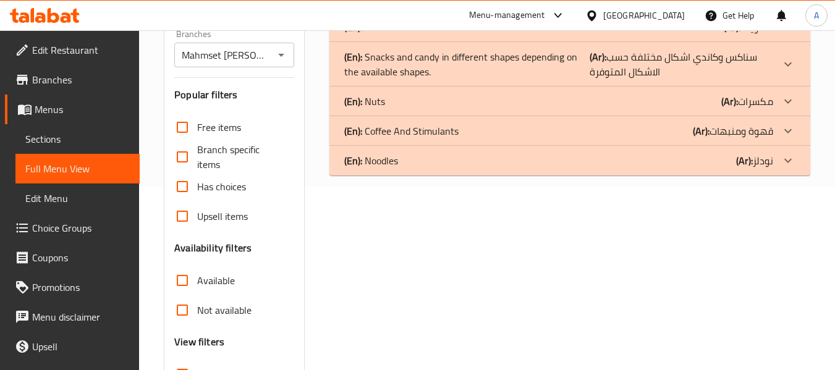
scroll to position [164, 0]
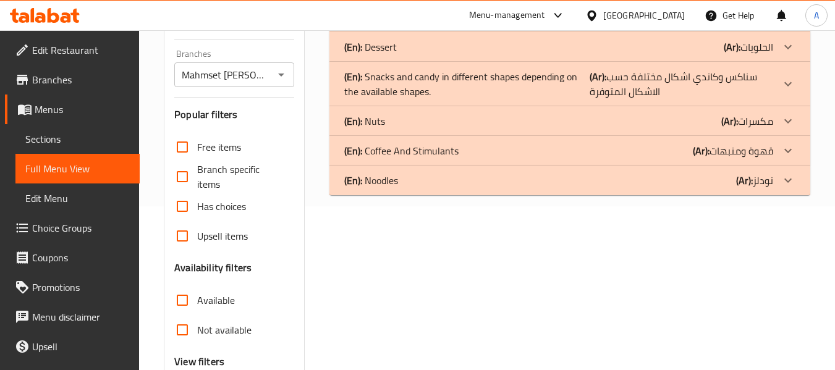
click at [563, 25] on div "(En): Noodles (Ar): نودلز" at bounding box center [558, 17] width 429 height 15
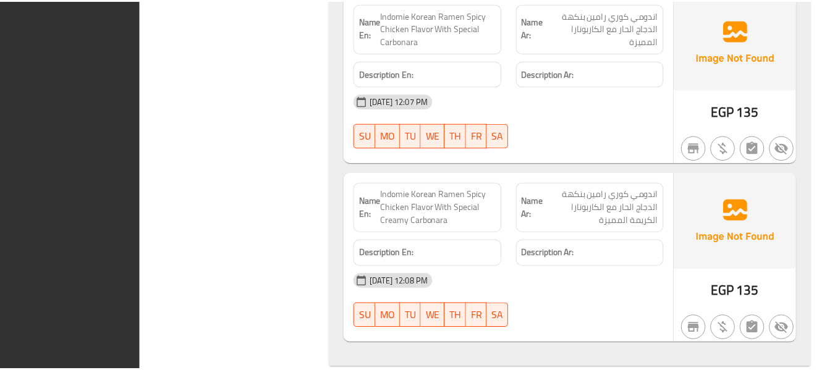
scroll to position [761, 0]
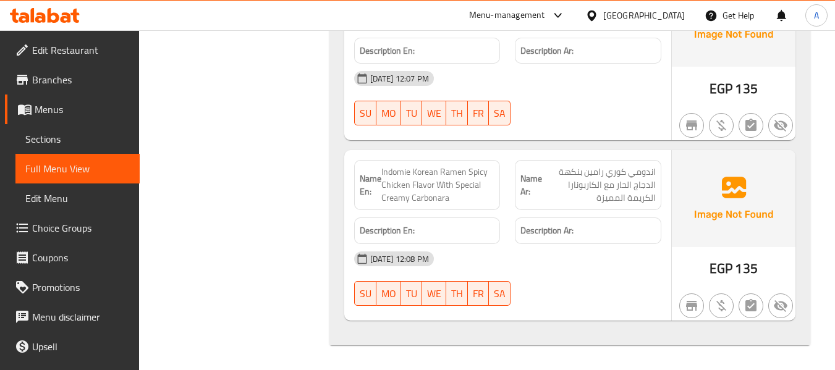
click at [60, 108] on span "Menus" at bounding box center [82, 109] width 95 height 15
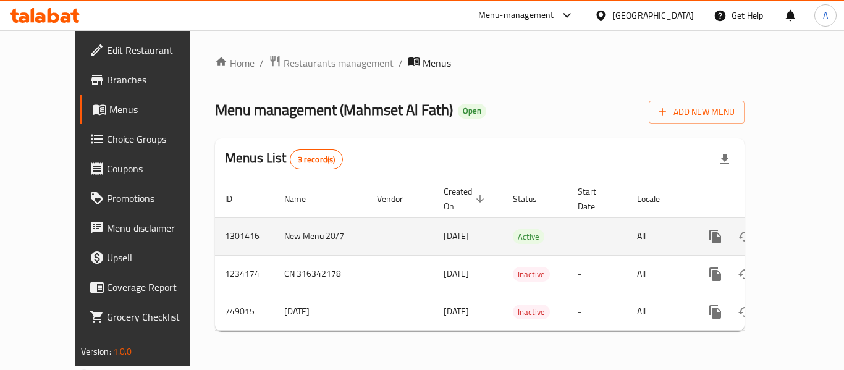
click at [797, 229] on icon "enhanced table" at bounding box center [804, 236] width 15 height 15
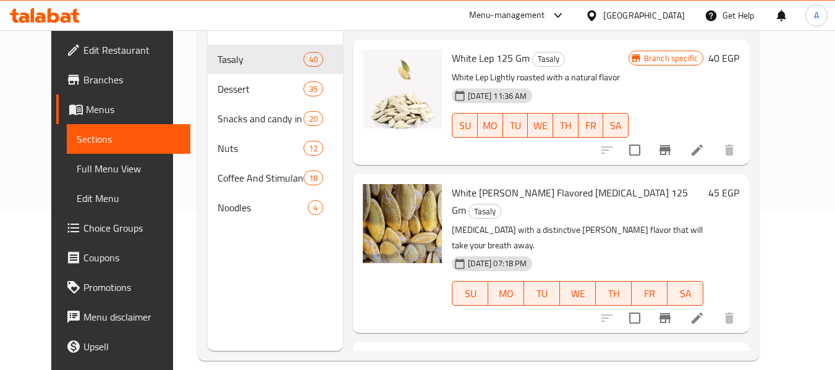
scroll to position [173, 0]
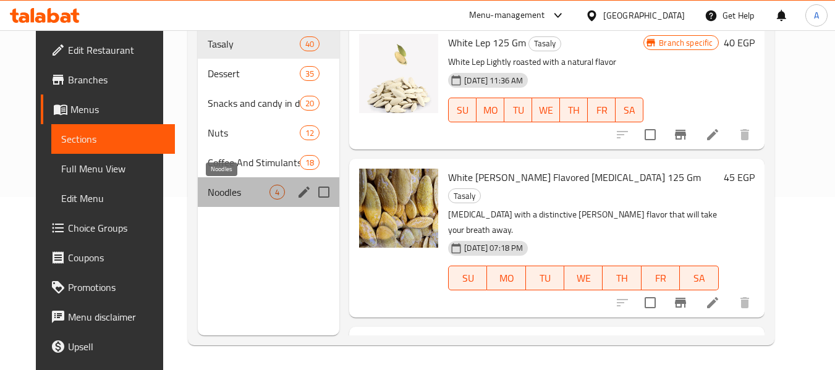
click at [235, 193] on span "Noodles" at bounding box center [239, 192] width 62 height 15
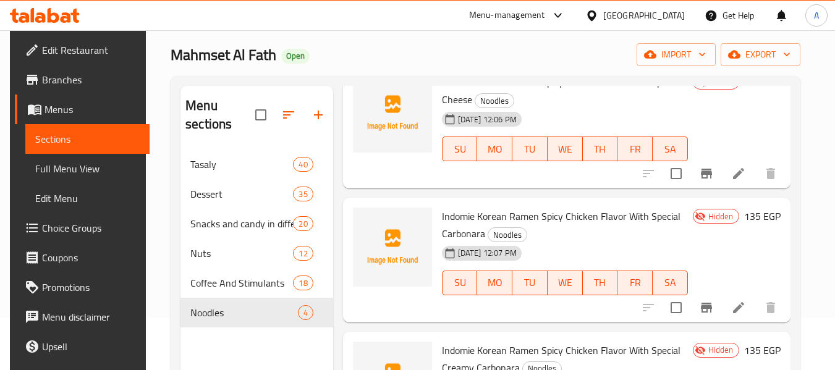
scroll to position [124, 0]
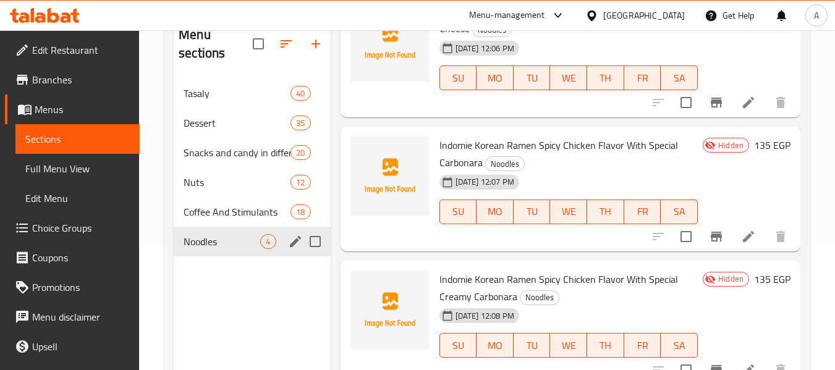
click at [254, 250] on div "Noodles 4" at bounding box center [252, 242] width 156 height 30
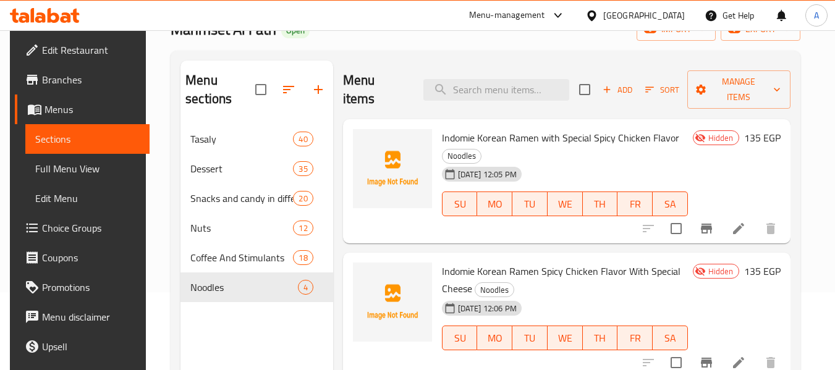
scroll to position [0, 0]
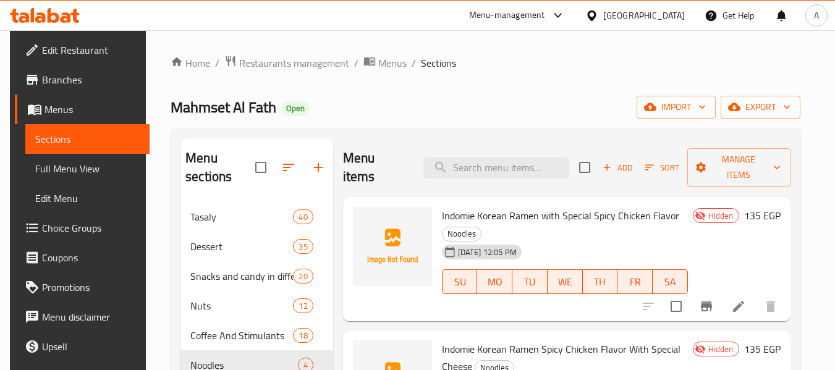
click at [54, 21] on icon at bounding box center [54, 15] width 12 height 15
